Goal: Task Accomplishment & Management: Use online tool/utility

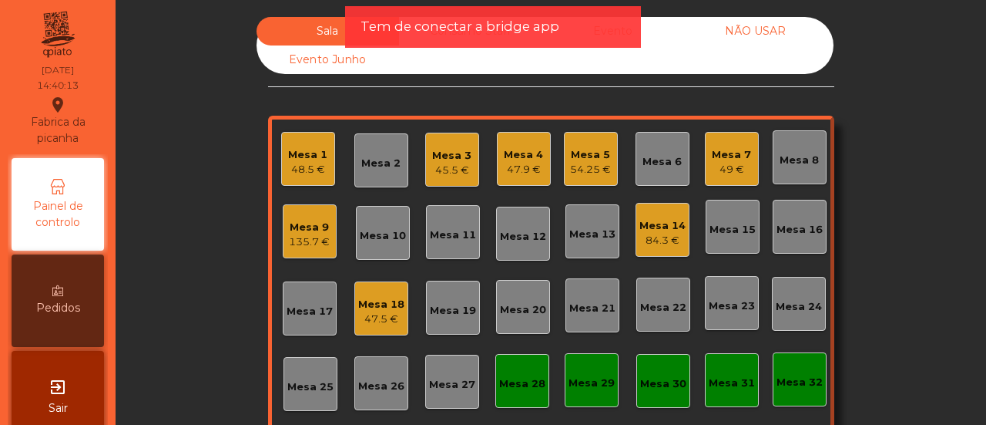
click at [430, 32] on span "Tem de conectar a bridge app" at bounding box center [460, 26] width 199 height 19
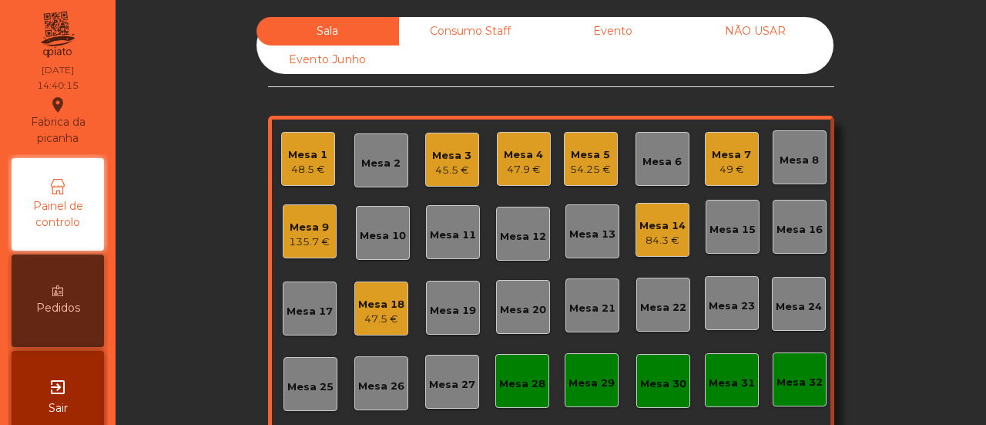
click at [430, 32] on div "Consumo Staff" at bounding box center [470, 31] width 143 height 29
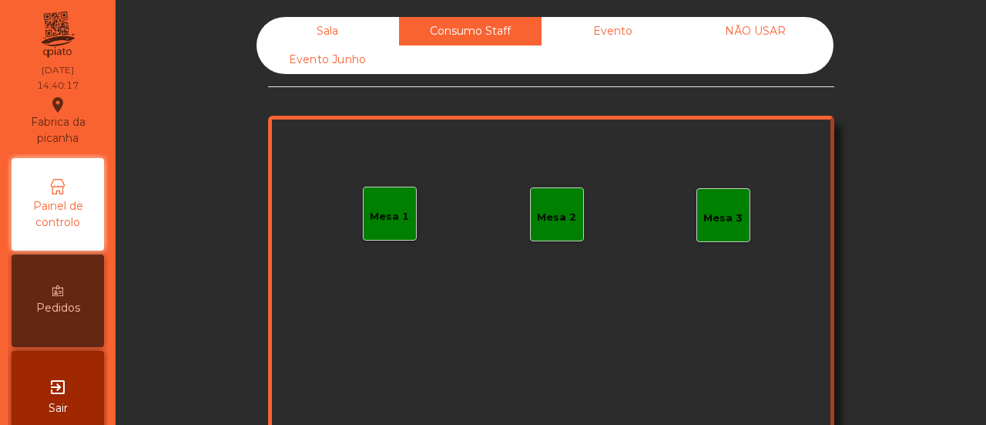
click at [392, 196] on div "Mesa 1" at bounding box center [390, 213] width 54 height 54
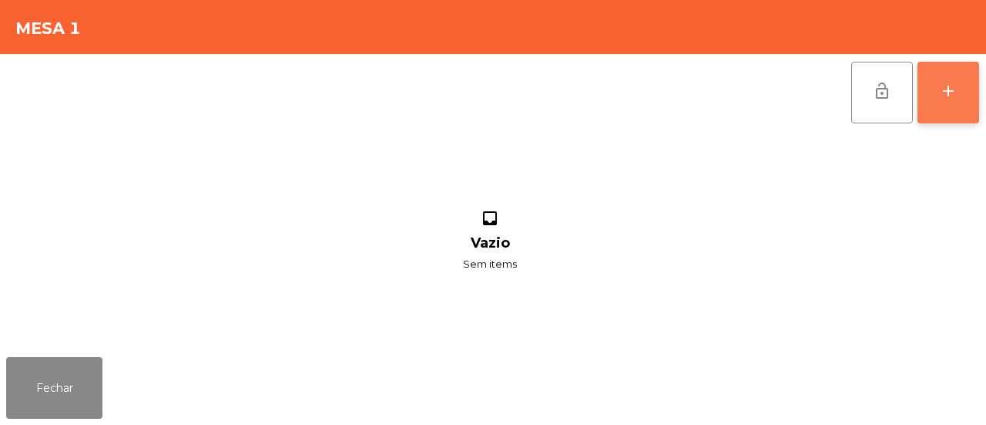
click at [955, 88] on div "add" at bounding box center [948, 91] width 18 height 18
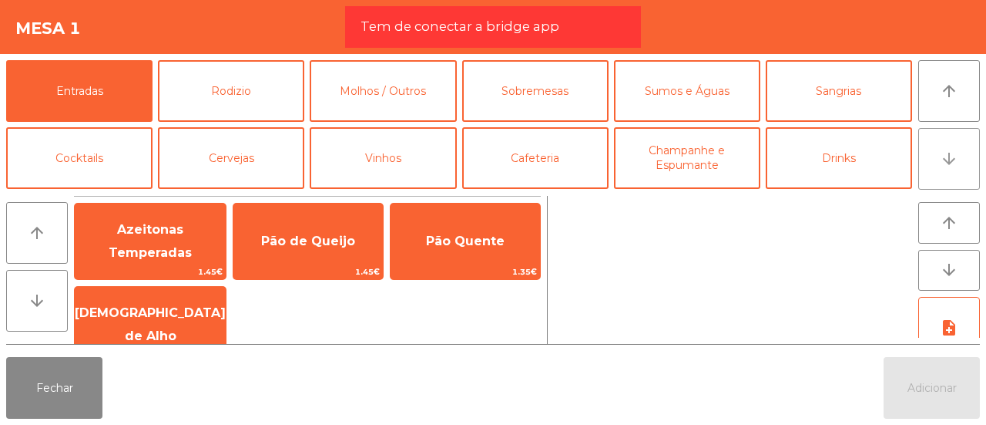
click at [939, 159] on button "arrow_downward" at bounding box center [949, 159] width 62 height 62
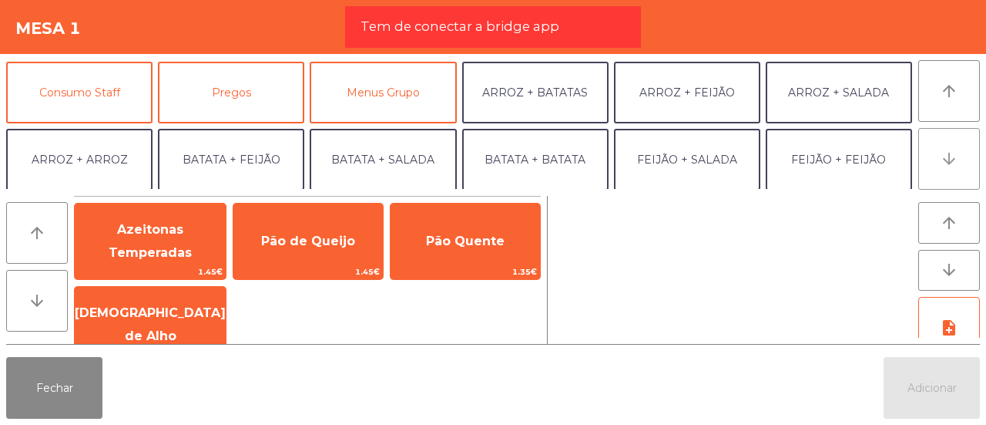
scroll to position [134, 0]
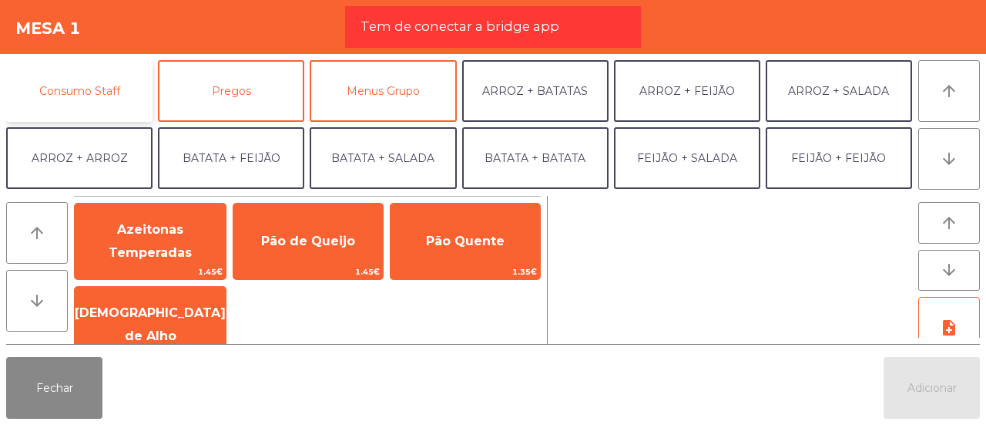
click at [123, 89] on button "Consumo Staff" at bounding box center [79, 91] width 146 height 62
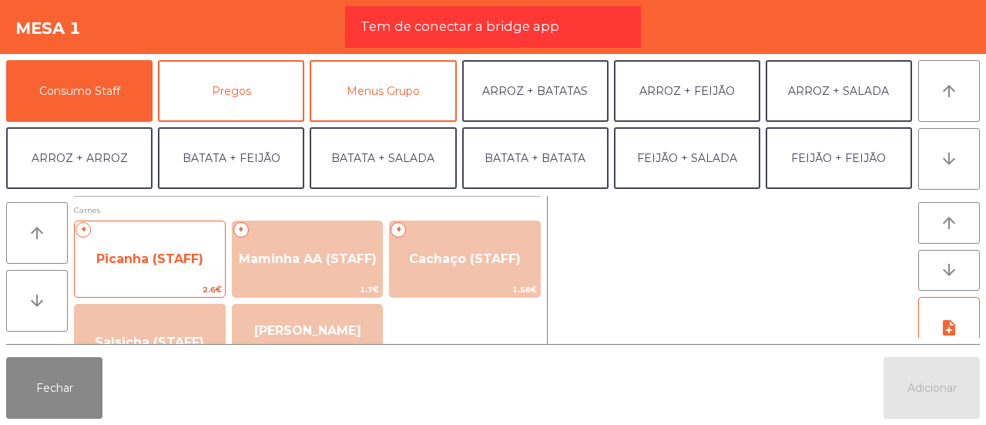
click at [106, 278] on span "Picanha (STAFF)" at bounding box center [150, 259] width 150 height 42
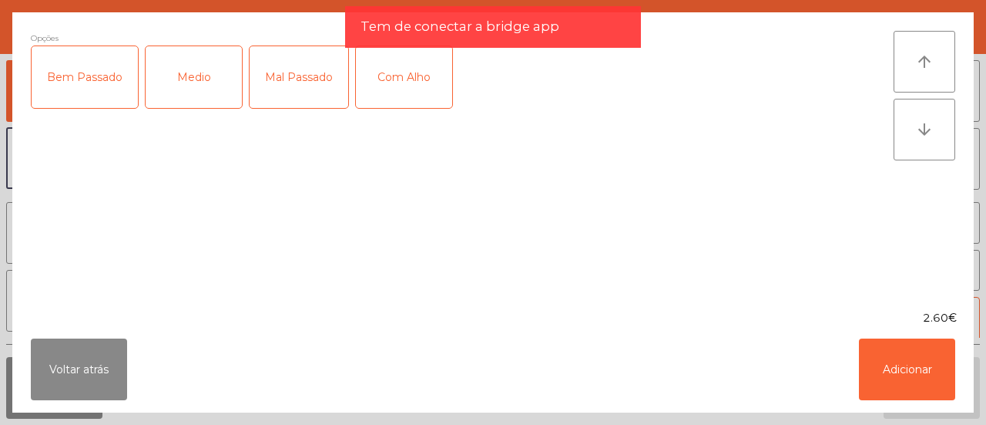
click at [223, 82] on div "Medio" at bounding box center [194, 77] width 96 height 62
click at [382, 91] on div "Com Alho" at bounding box center [404, 77] width 96 height 62
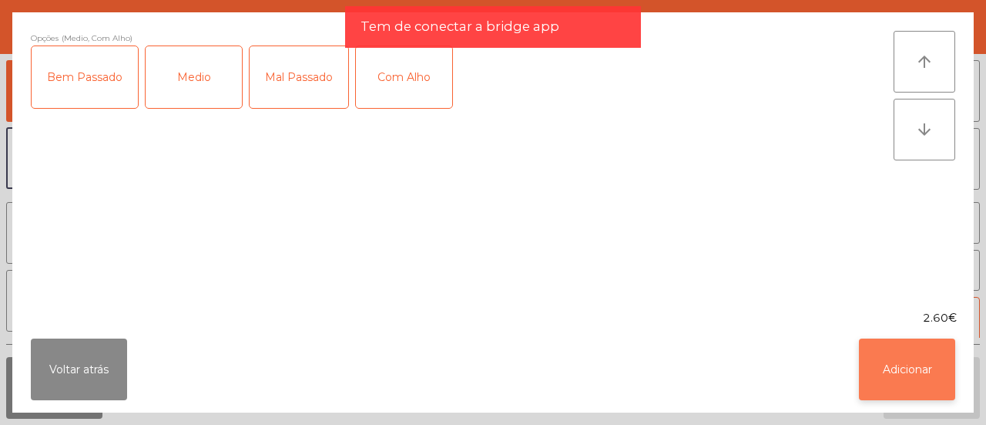
click at [896, 373] on button "Adicionar" at bounding box center [907, 369] width 96 height 62
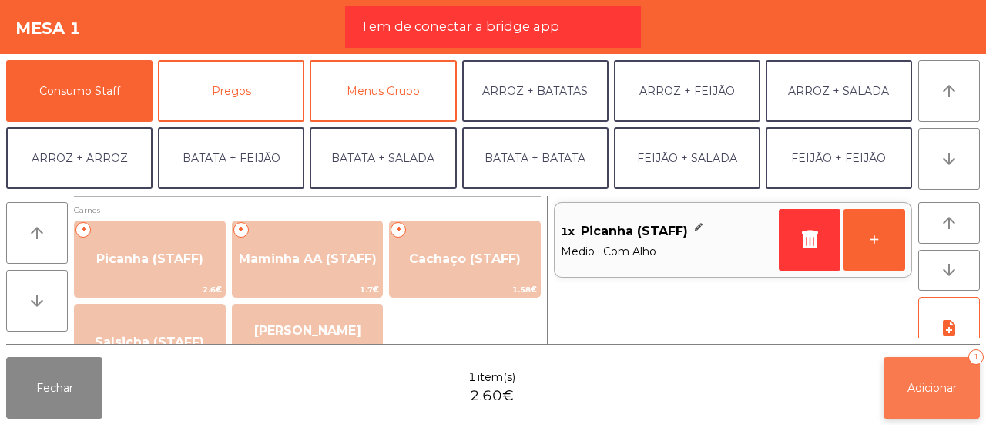
click at [923, 380] on button "Adicionar 1" at bounding box center [932, 388] width 96 height 62
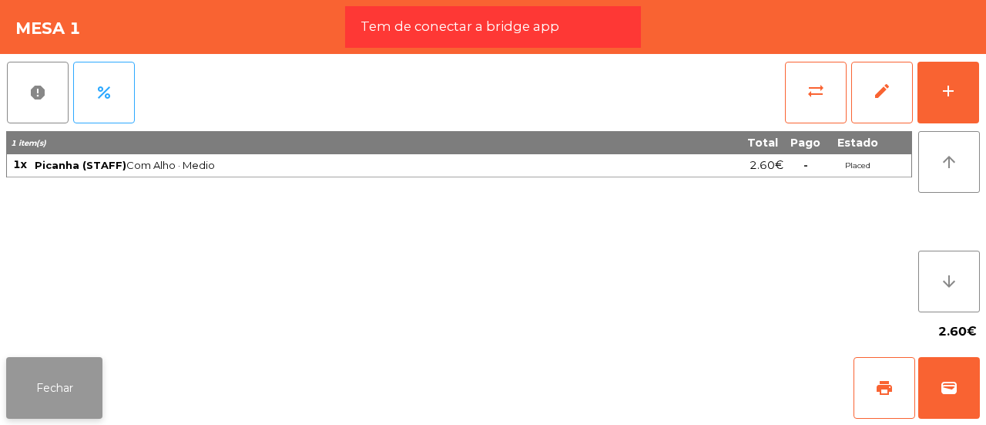
click at [80, 381] on button "Fechar" at bounding box center [54, 388] width 96 height 62
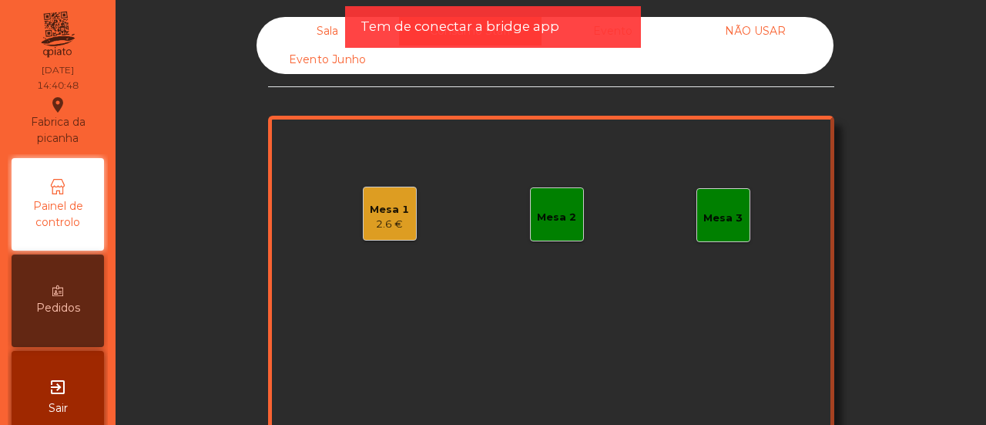
click at [304, 36] on div "Sala" at bounding box center [328, 31] width 143 height 29
